Goal: Task Accomplishment & Management: Use online tool/utility

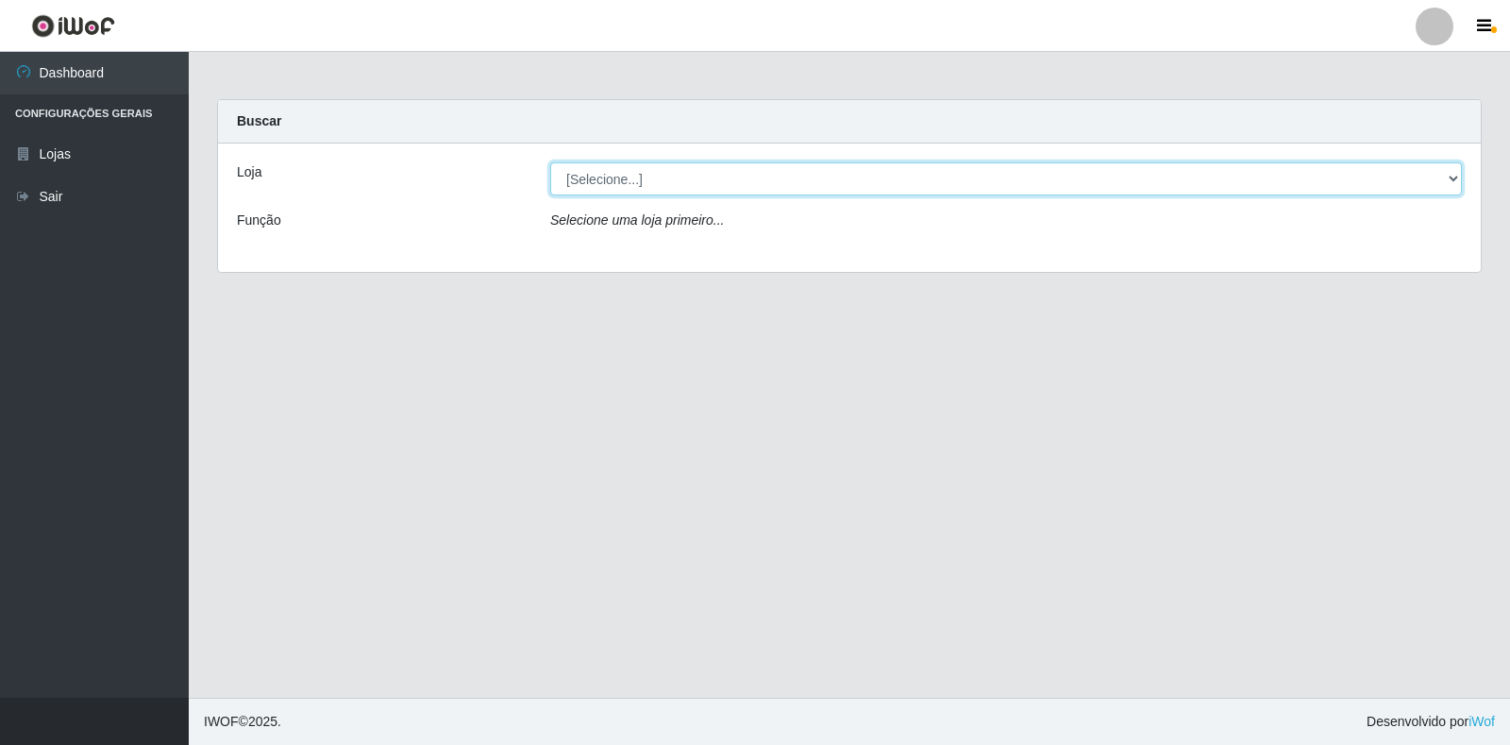
click at [1434, 176] on select "[Selecione...] Extrabom - Loja 18 Goiabeiras" at bounding box center [1006, 178] width 912 height 33
select select "501"
click at [550, 162] on select "[Selecione...] Extrabom - Loja 18 Goiabeiras" at bounding box center [1006, 178] width 912 height 33
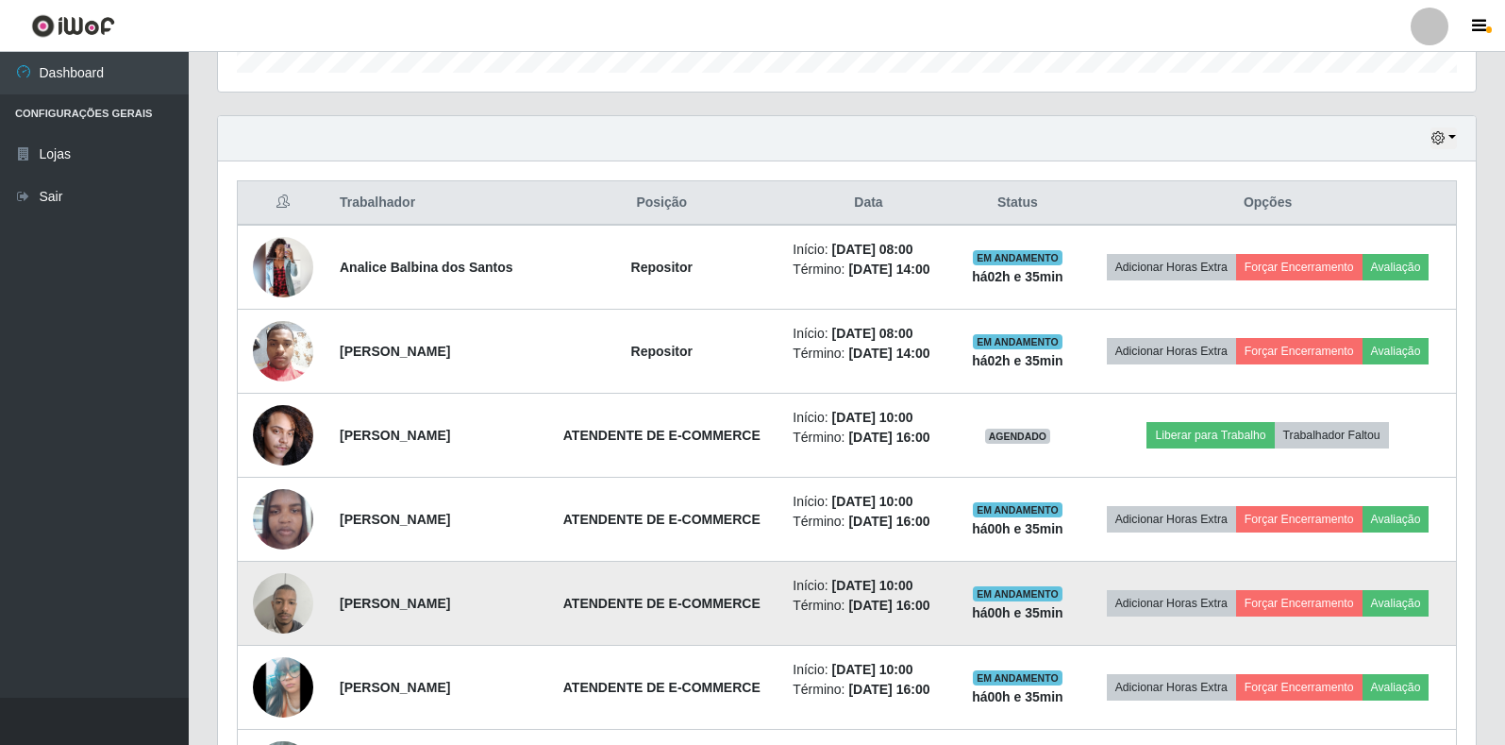
scroll to position [750, 0]
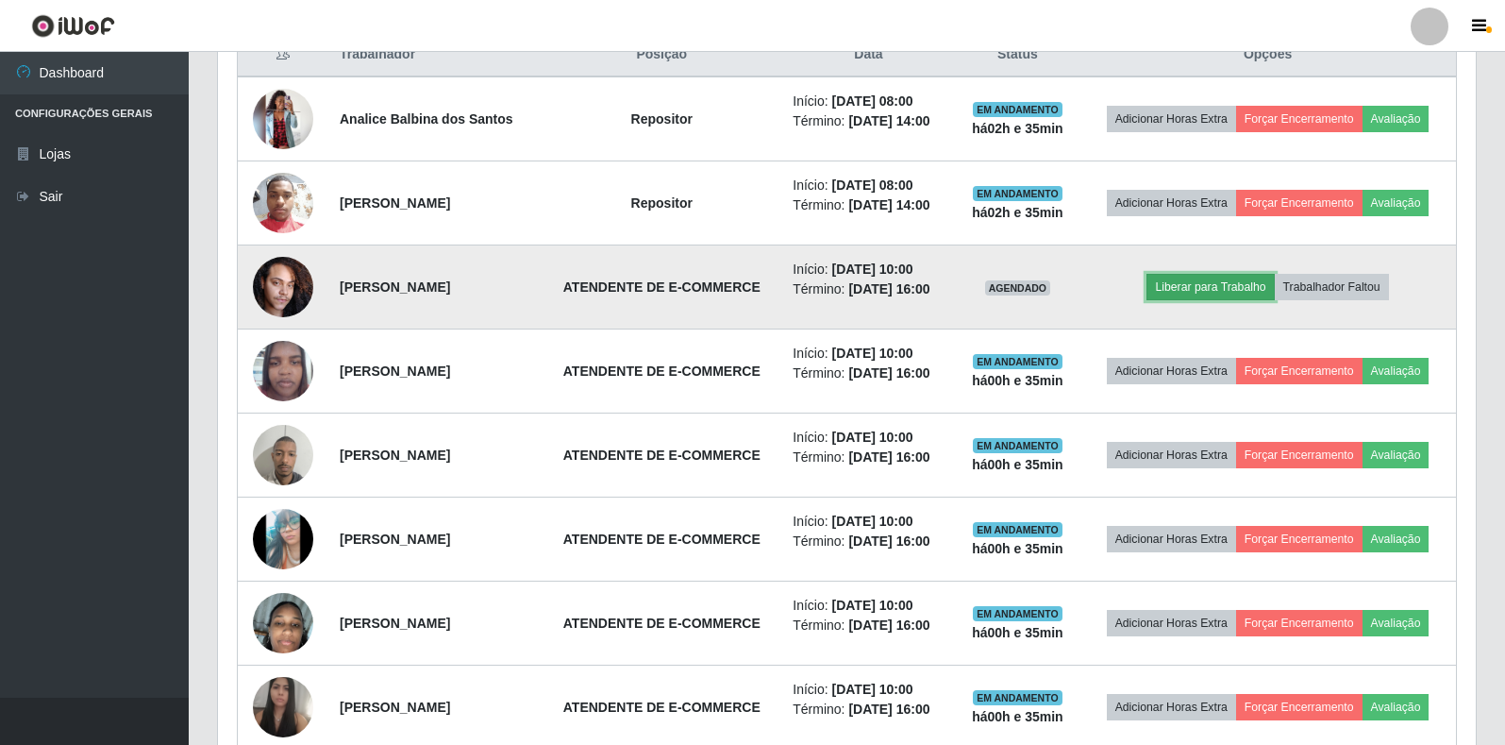
click at [1222, 284] on button "Liberar para Trabalho" at bounding box center [1210, 287] width 127 height 26
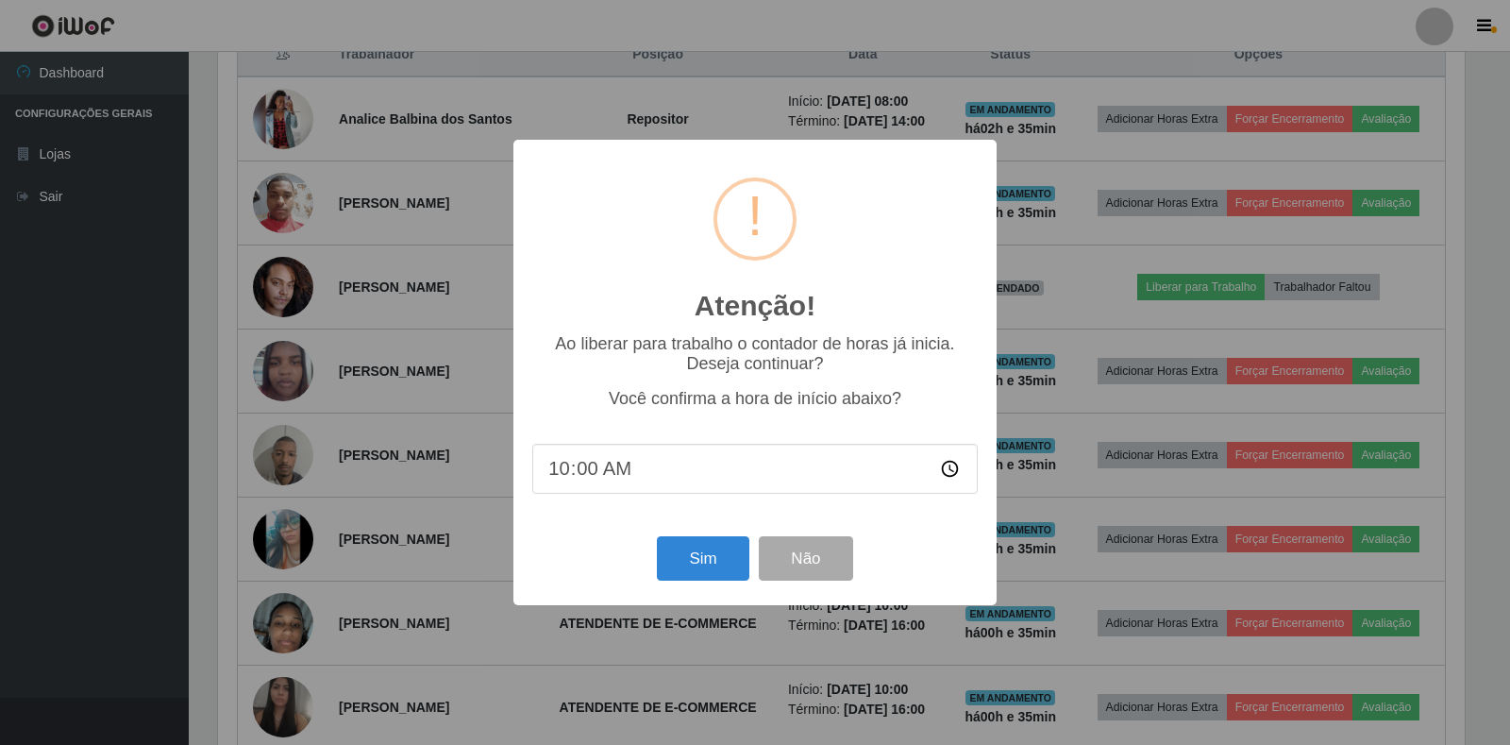
click at [596, 464] on input "10:00" at bounding box center [754, 469] width 445 height 50
click at [591, 473] on input "10:00" at bounding box center [754, 469] width 445 height 50
type input "10:35"
click at [707, 561] on button "Sim" at bounding box center [703, 558] width 92 height 44
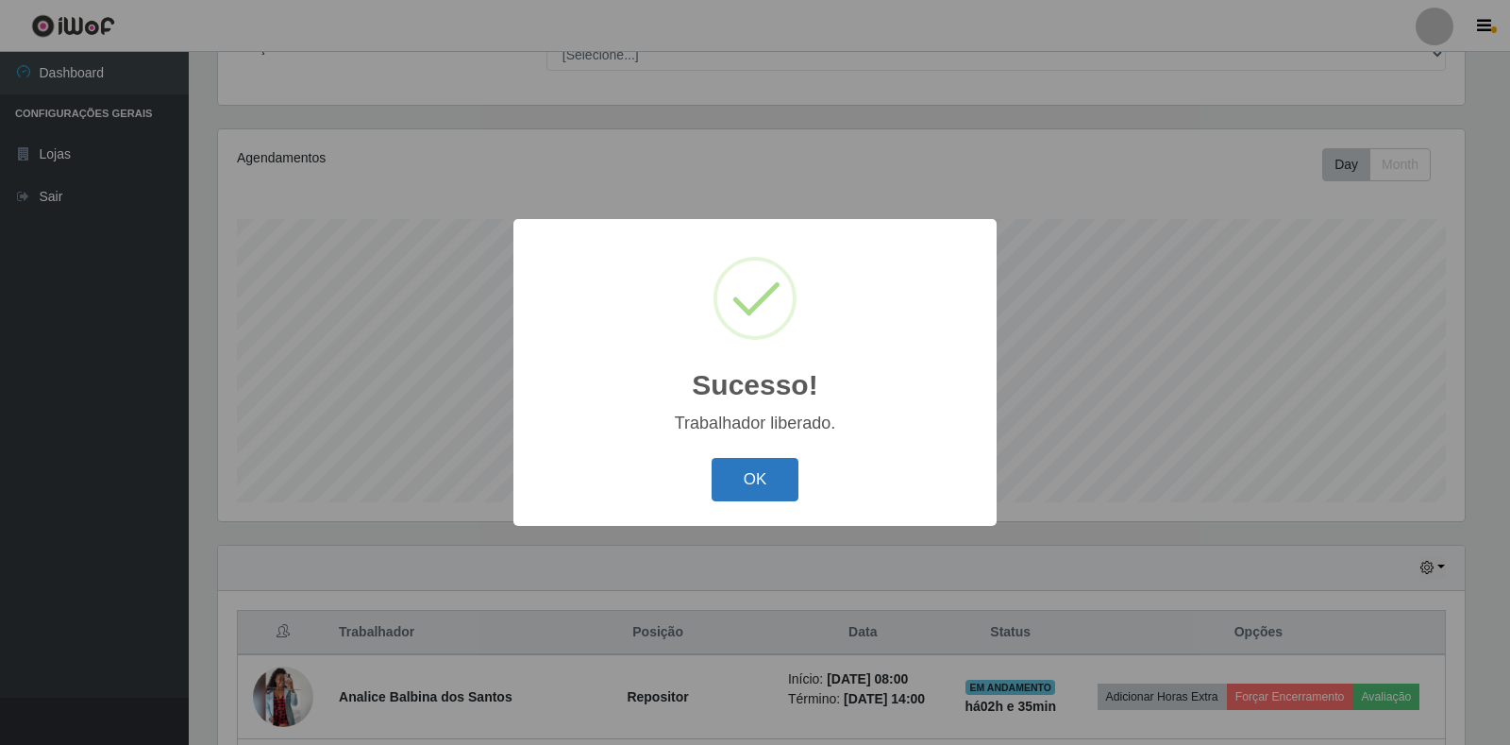
click at [756, 494] on button "OK" at bounding box center [755, 480] width 88 height 44
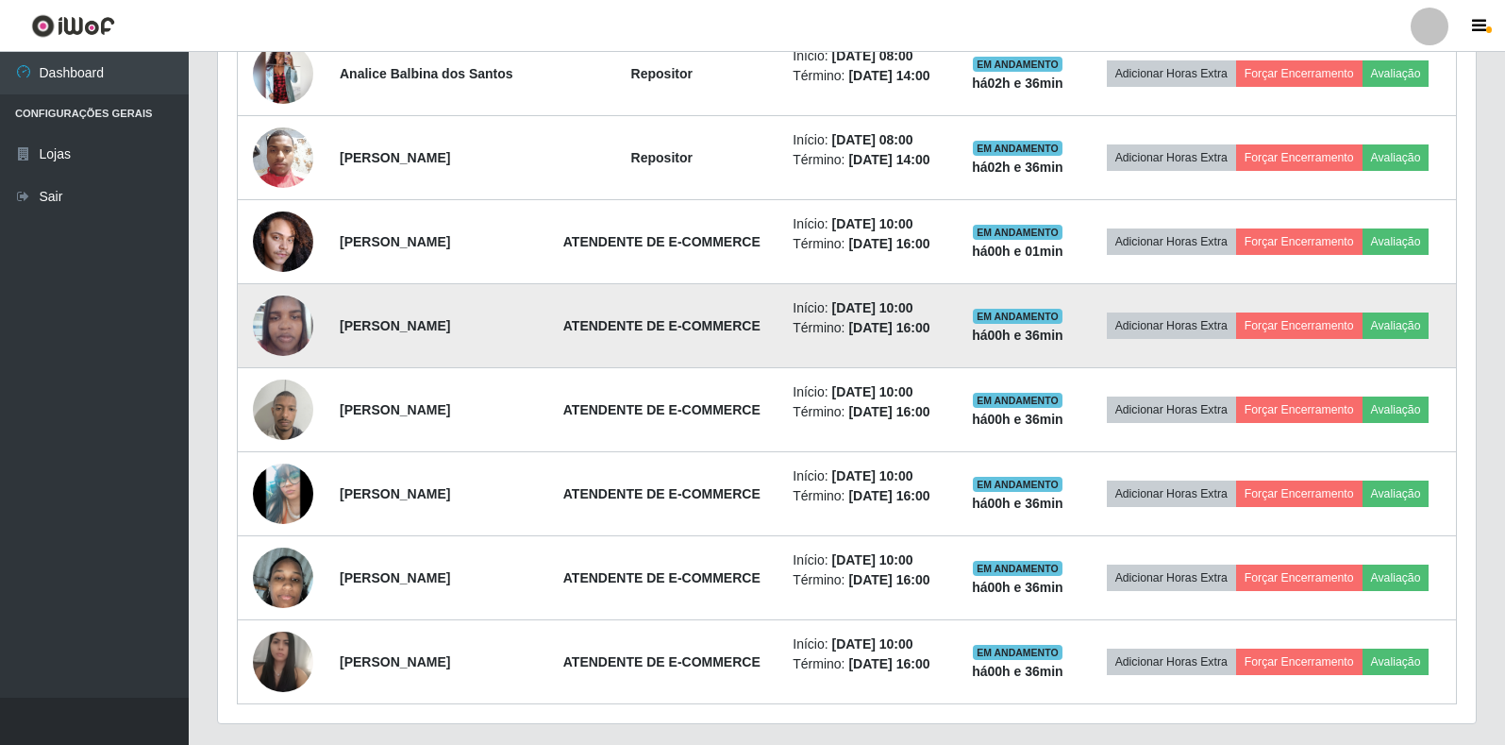
scroll to position [750, 0]
